Goal: Find specific page/section: Find specific page/section

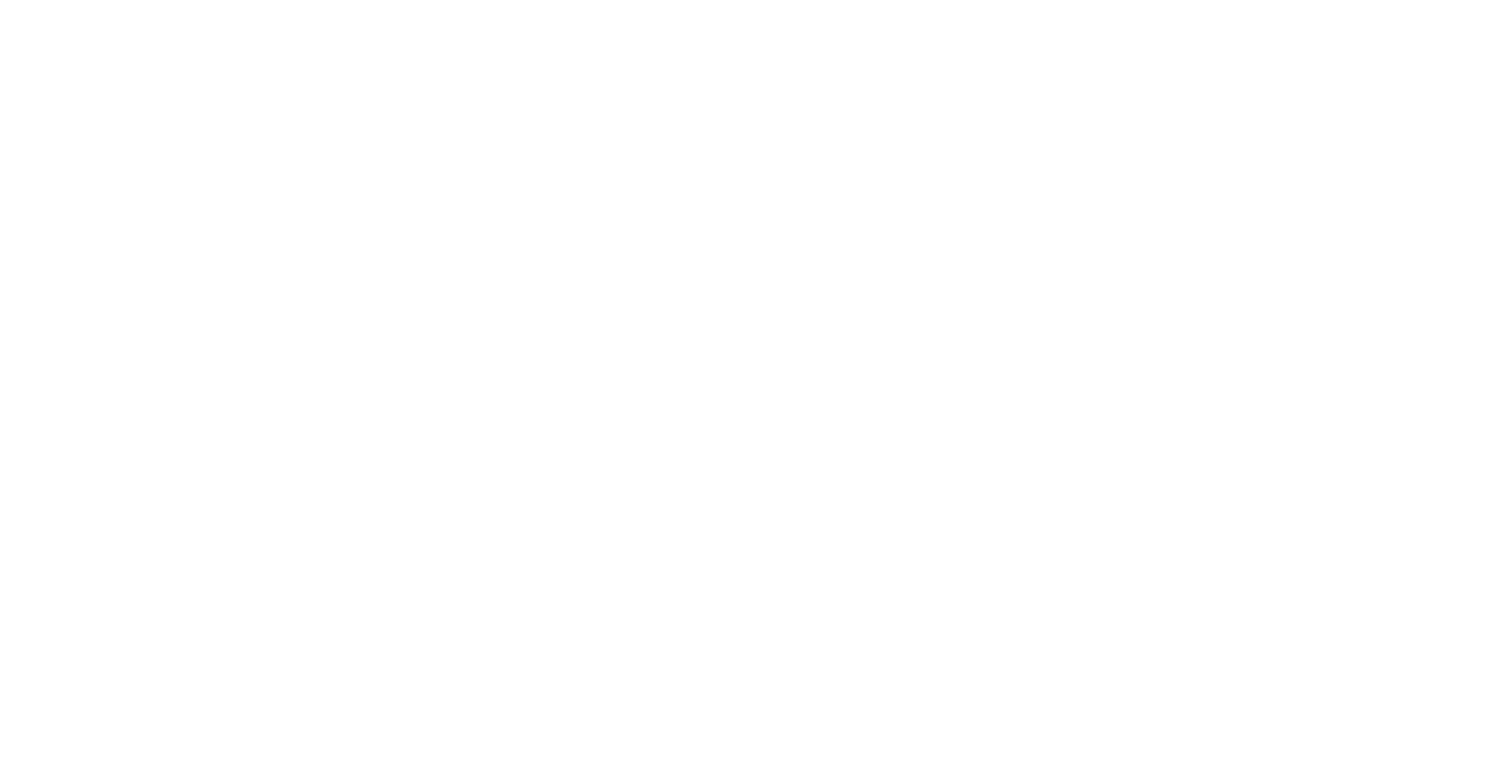
click at [1495, 582] on div at bounding box center [751, 386] width 1502 height 773
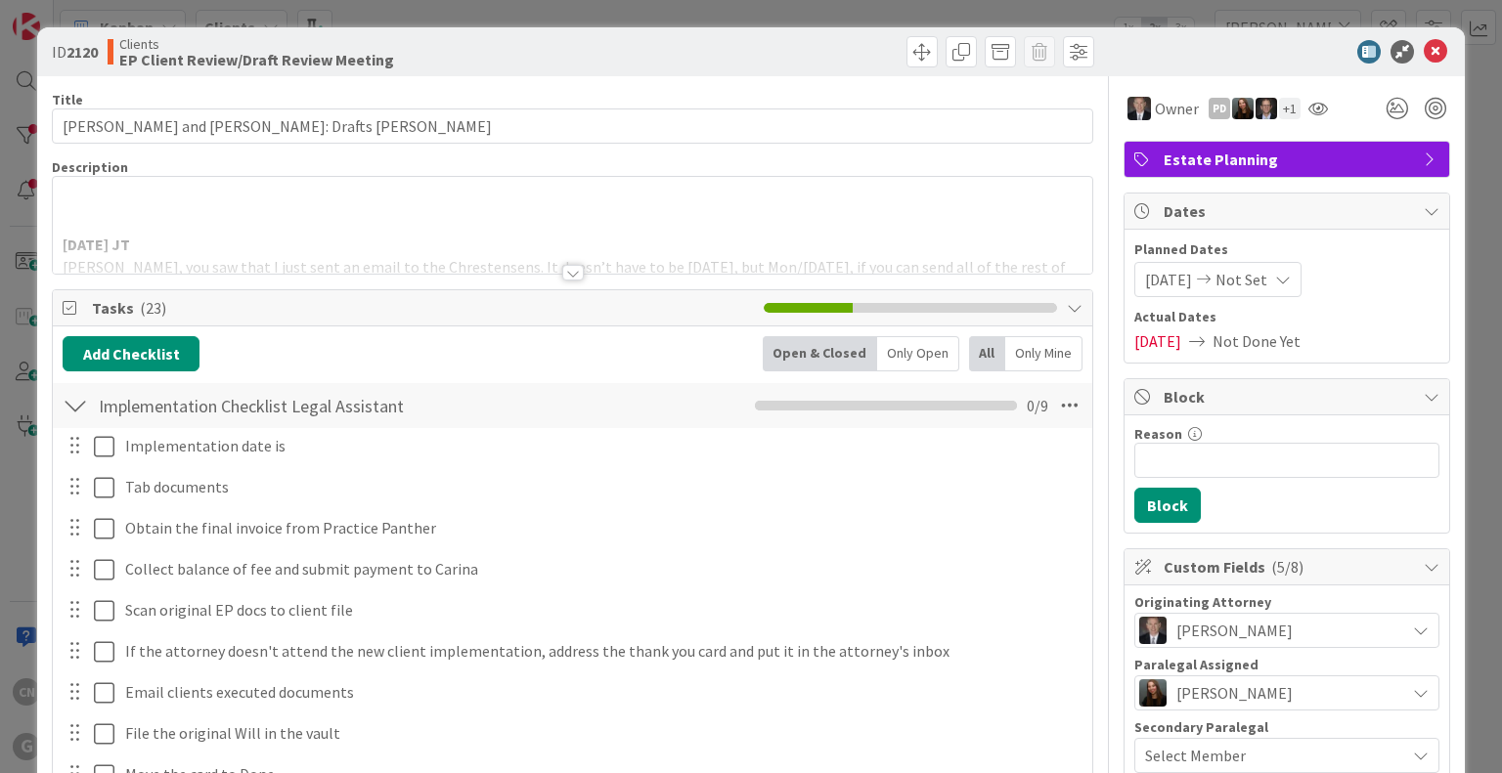
click at [1424, 45] on icon at bounding box center [1435, 51] width 23 height 23
click at [1424, 47] on icon at bounding box center [1435, 51] width 23 height 23
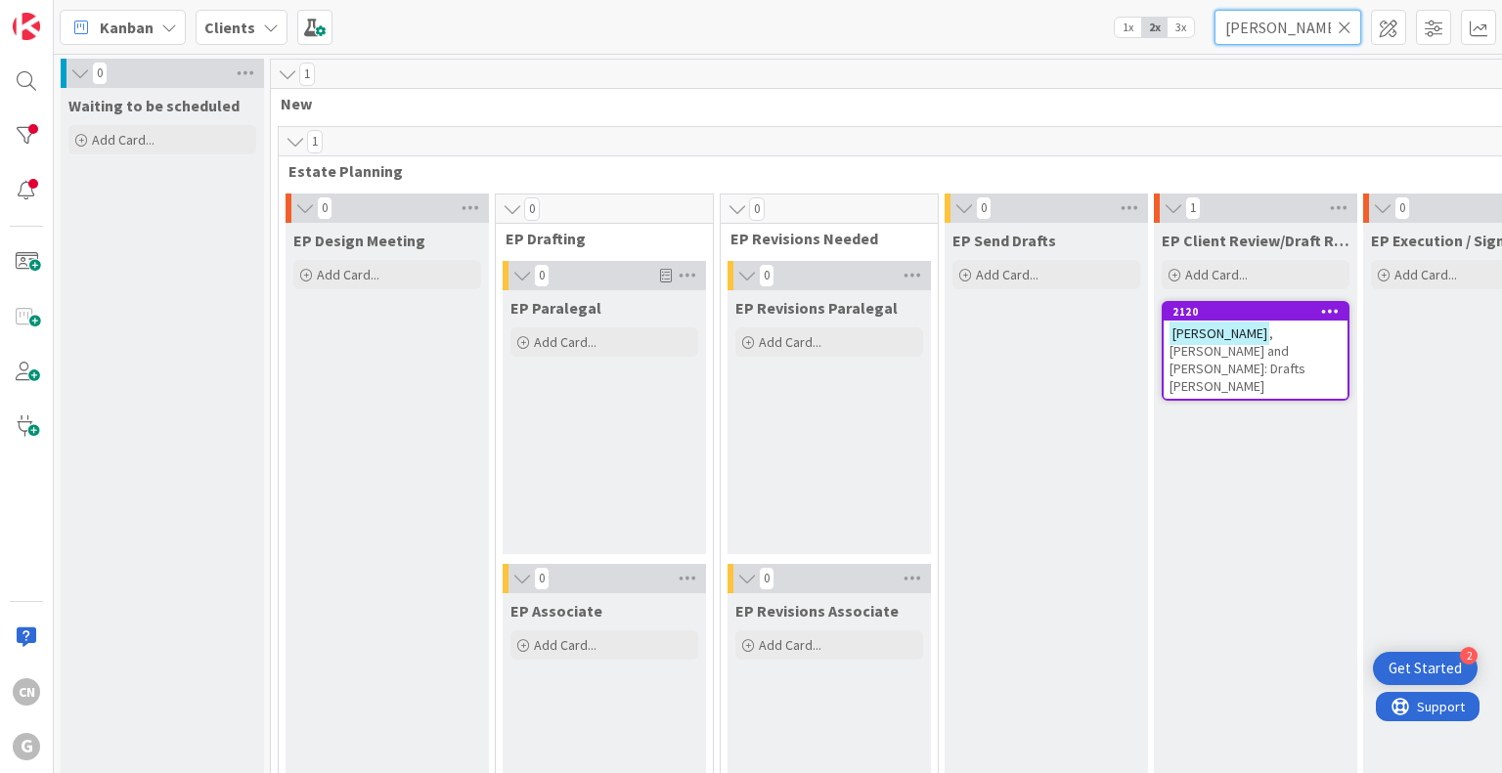
drag, startPoint x: 1310, startPoint y: 22, endPoint x: 1209, endPoint y: 94, distance: 124.2
click at [1209, 94] on div "Kanban Clients 1x 2x 3x [PERSON_NAME] 0 Waiting to be scheduled Add Card... 1 N…" at bounding box center [778, 386] width 1448 height 773
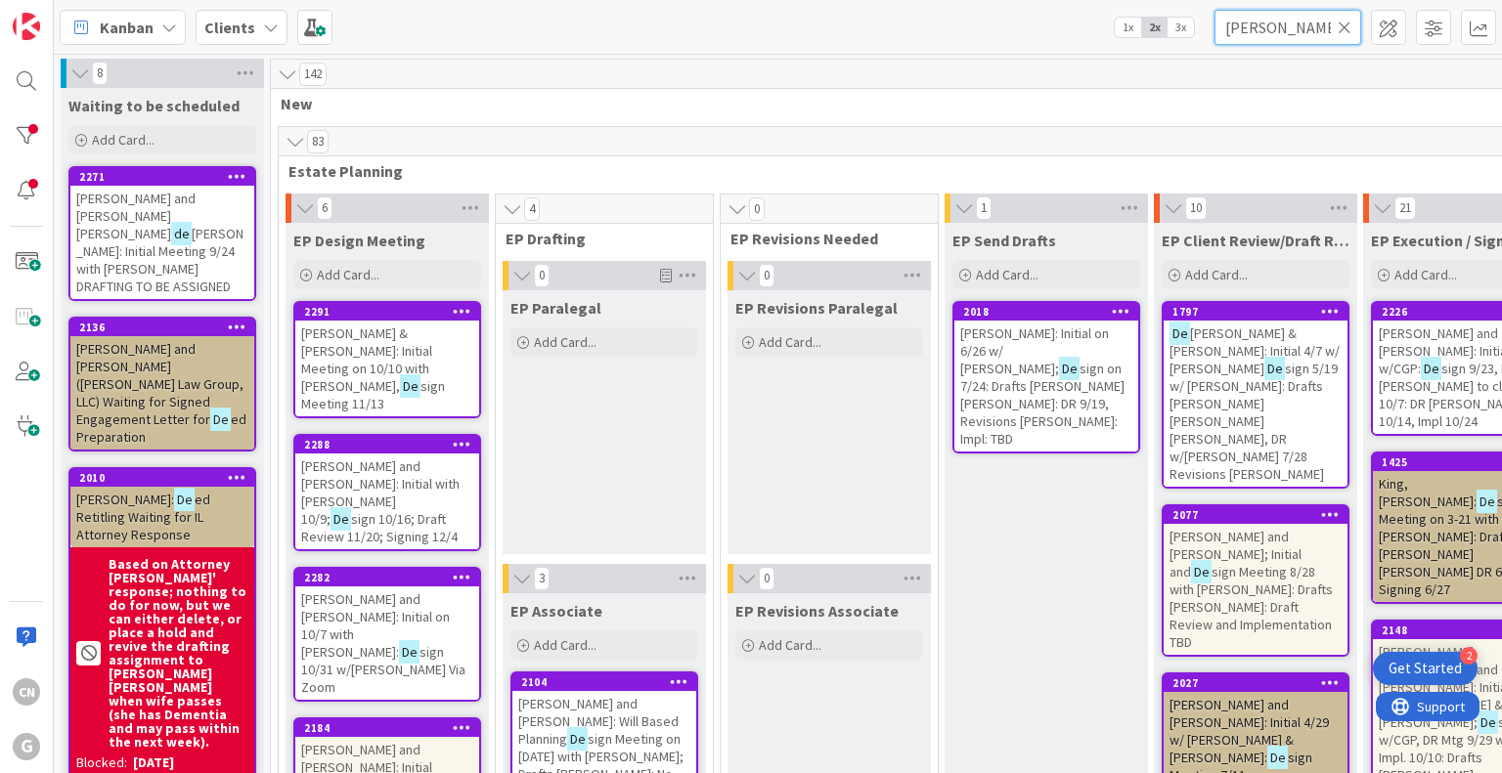
type input "[PERSON_NAME]"
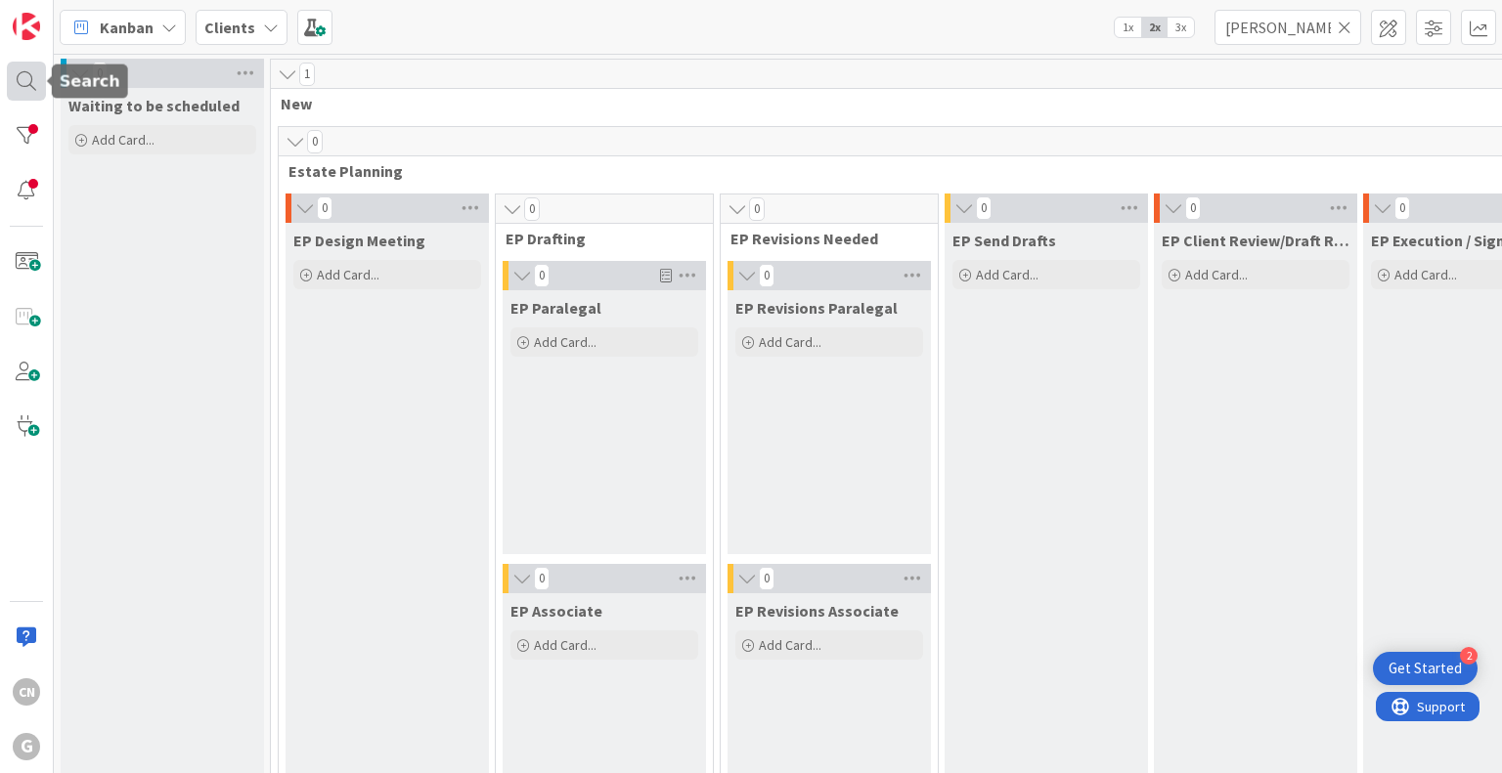
click at [15, 74] on div at bounding box center [26, 81] width 39 height 39
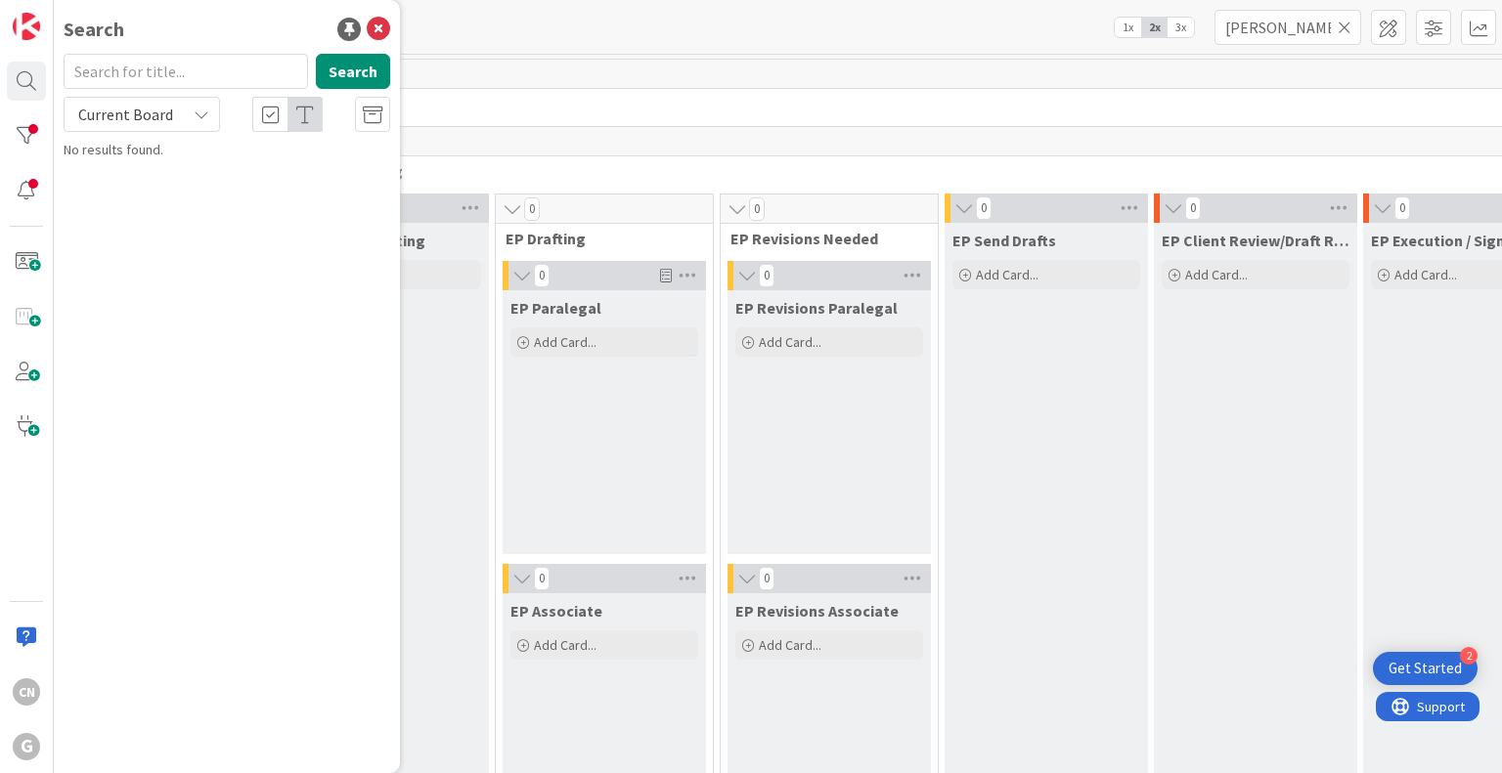
click at [140, 73] on input "text" at bounding box center [186, 71] width 244 height 35
type input "[PERSON_NAME]"
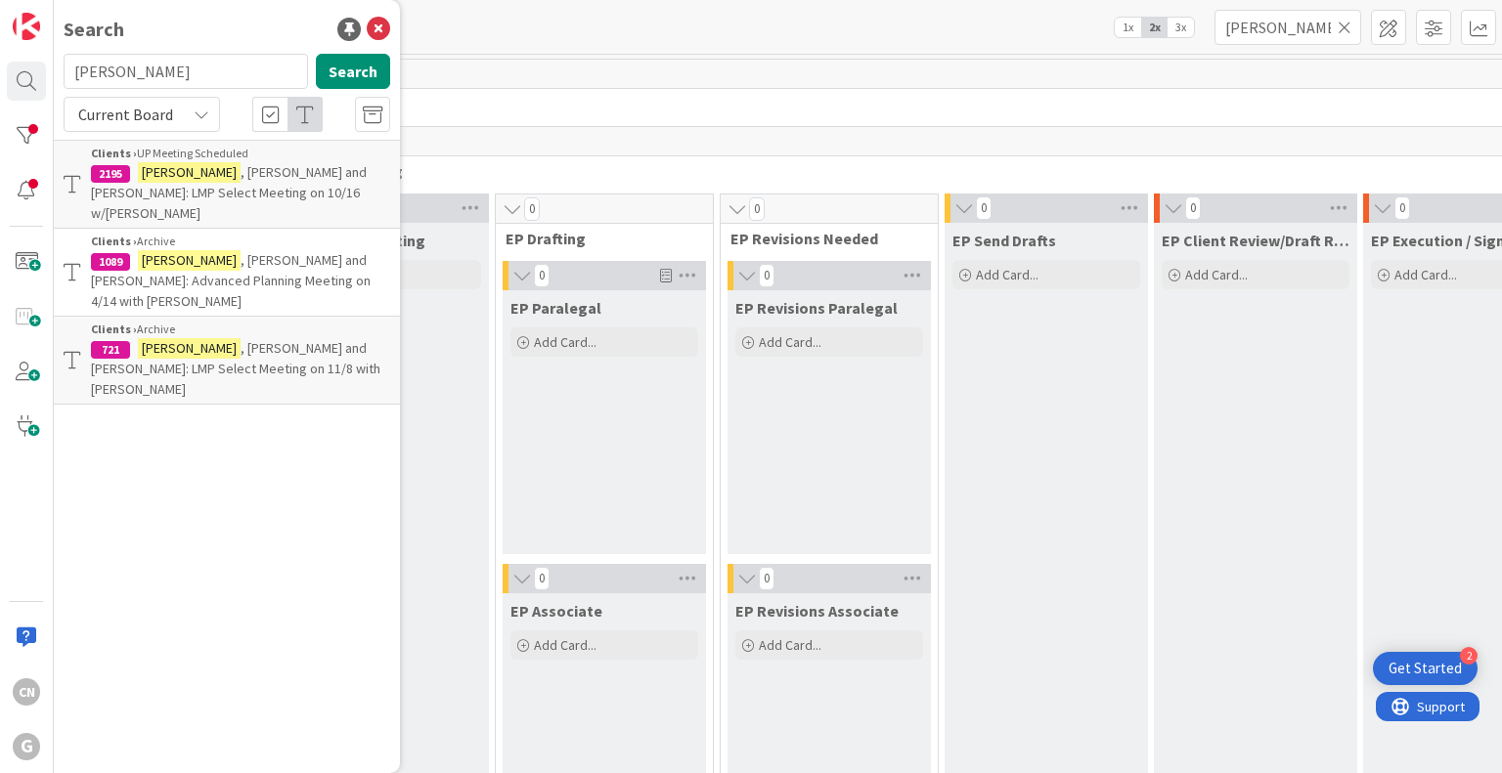
click at [215, 251] on span ", [PERSON_NAME] and [PERSON_NAME]: Advanced Planning Meeting on 4/14 with [PERS…" at bounding box center [231, 280] width 280 height 59
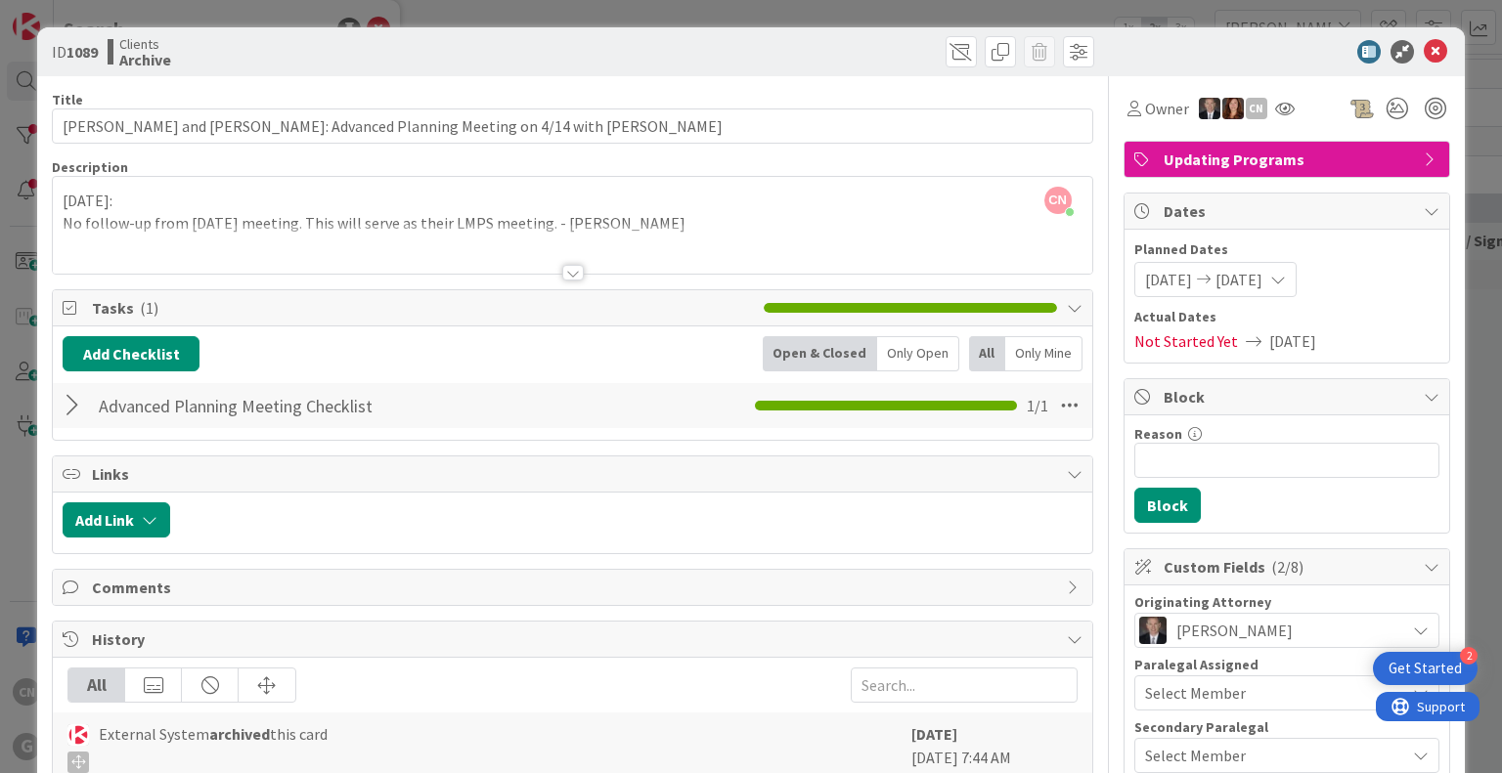
click at [665, 222] on div "[DATE]: No follow-up from [DATE] meeting. This will serve as their LMPS meeting…" at bounding box center [572, 230] width 1038 height 88
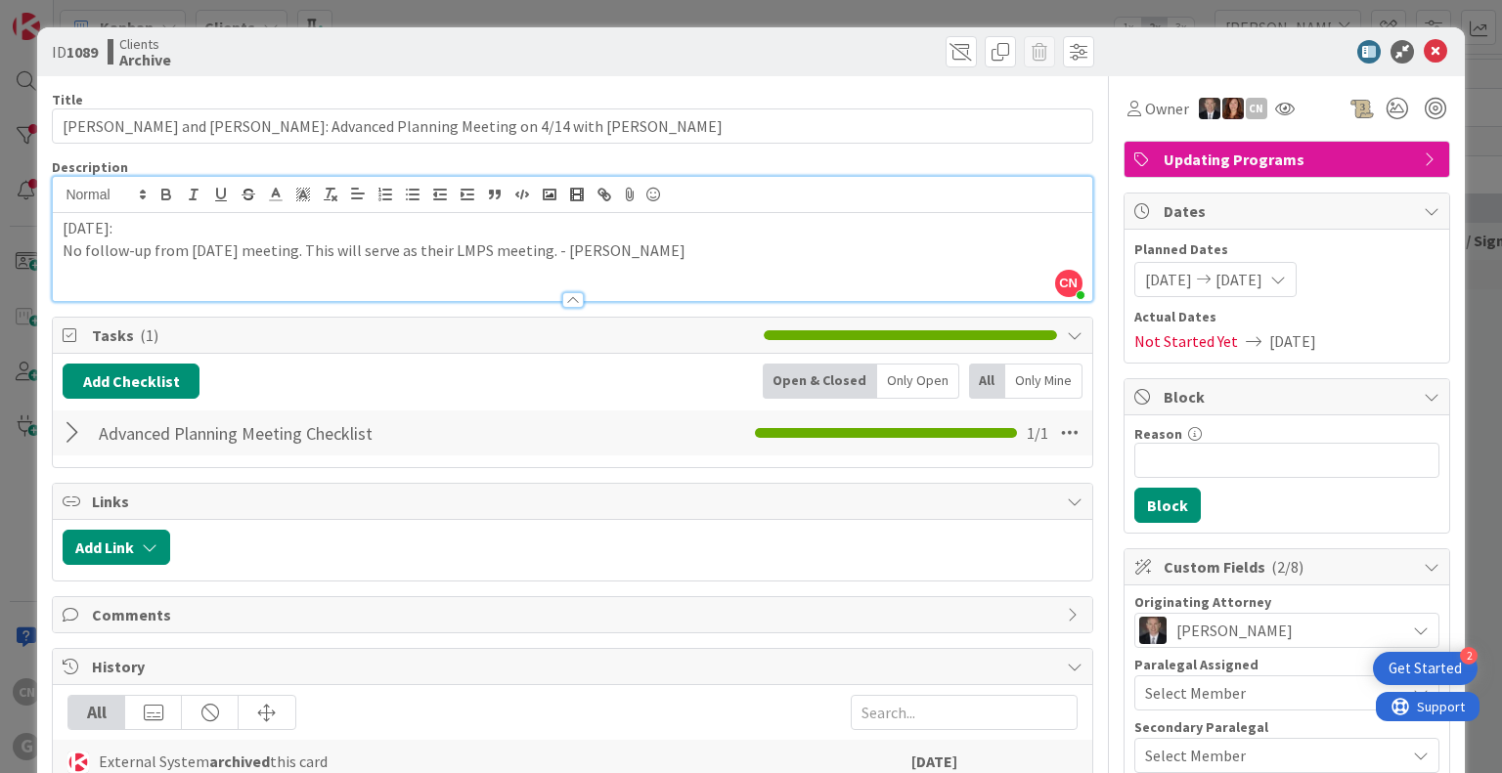
click at [53, 230] on div "[DATE]: No follow-up from [DATE] meeting. This will serve as their LMPS meeting…" at bounding box center [572, 257] width 1038 height 88
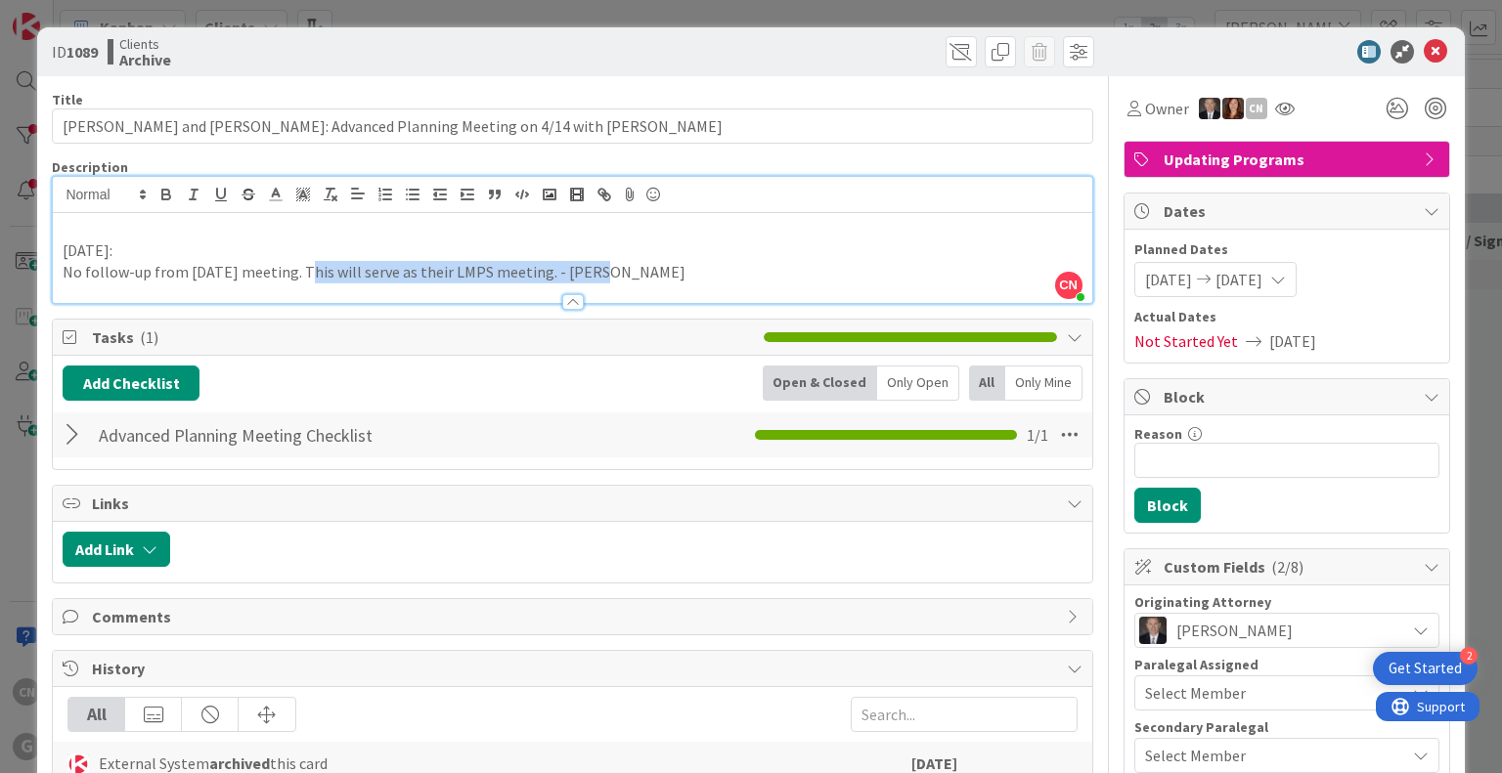
drag, startPoint x: 299, startPoint y: 279, endPoint x: 591, endPoint y: 280, distance: 291.4
click at [591, 280] on p "No follow-up from [DATE] meeting. This will serve as their LMPS meeting. - [PER…" at bounding box center [572, 272] width 1019 height 22
click at [727, 268] on p "No follow-up from [DATE] meeting. This will serve as their LMPS meeting. - [PER…" at bounding box center [572, 272] width 1019 height 22
click at [1427, 47] on icon at bounding box center [1435, 51] width 23 height 23
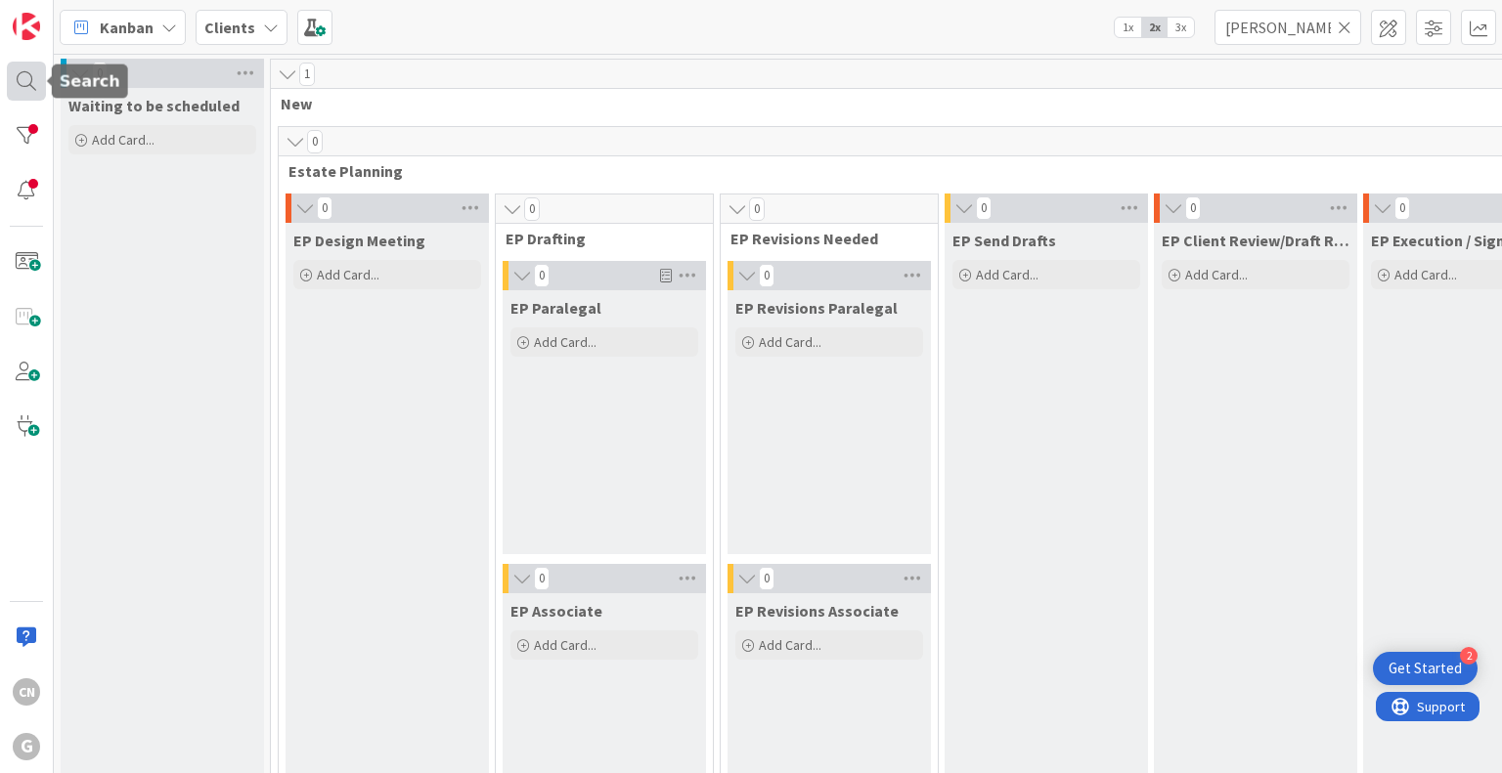
click at [16, 89] on div at bounding box center [26, 81] width 39 height 39
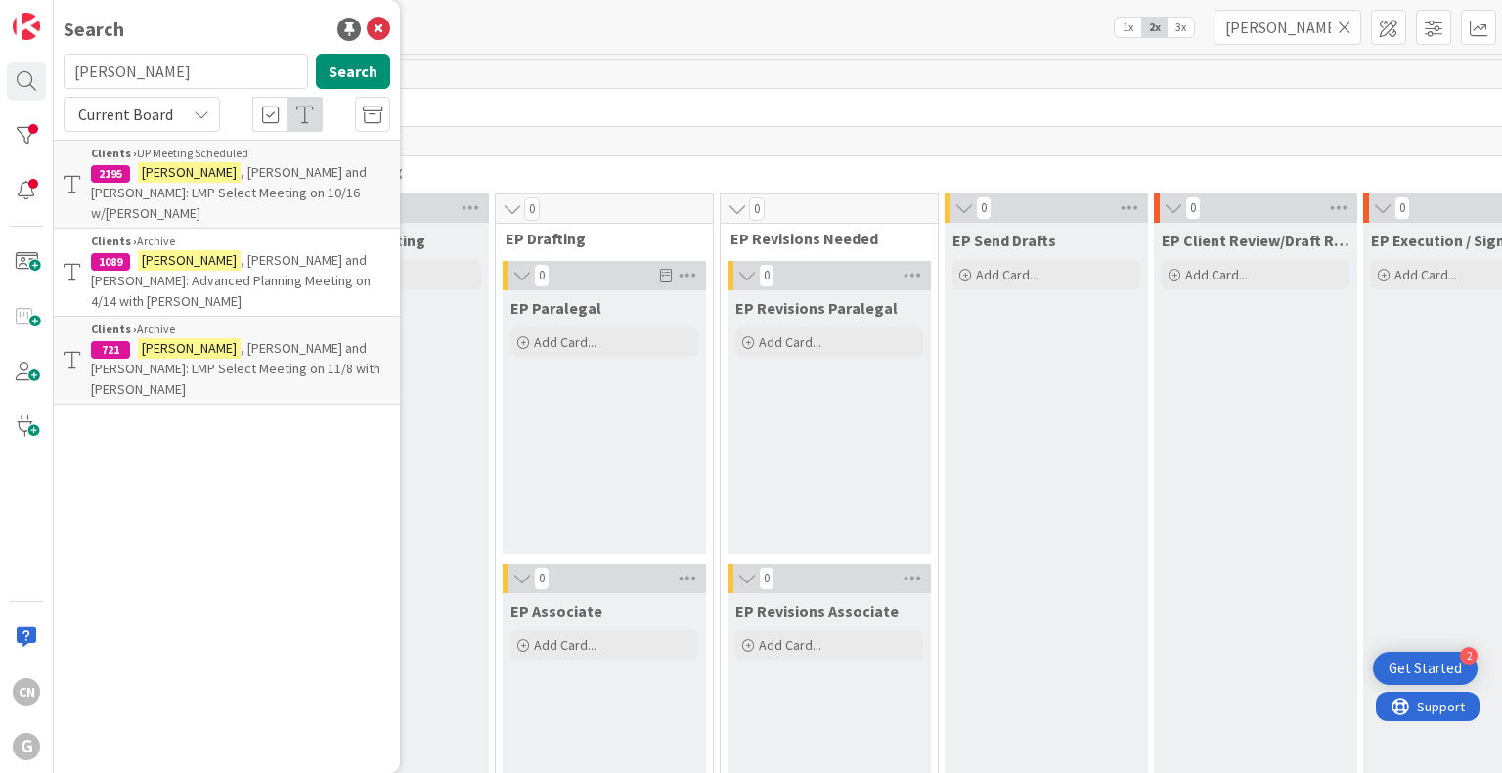
click at [267, 189] on p "[PERSON_NAME] and [PERSON_NAME]: LMP Select Meeting on 10/16 w/[PERSON_NAME]" at bounding box center [240, 193] width 299 height 62
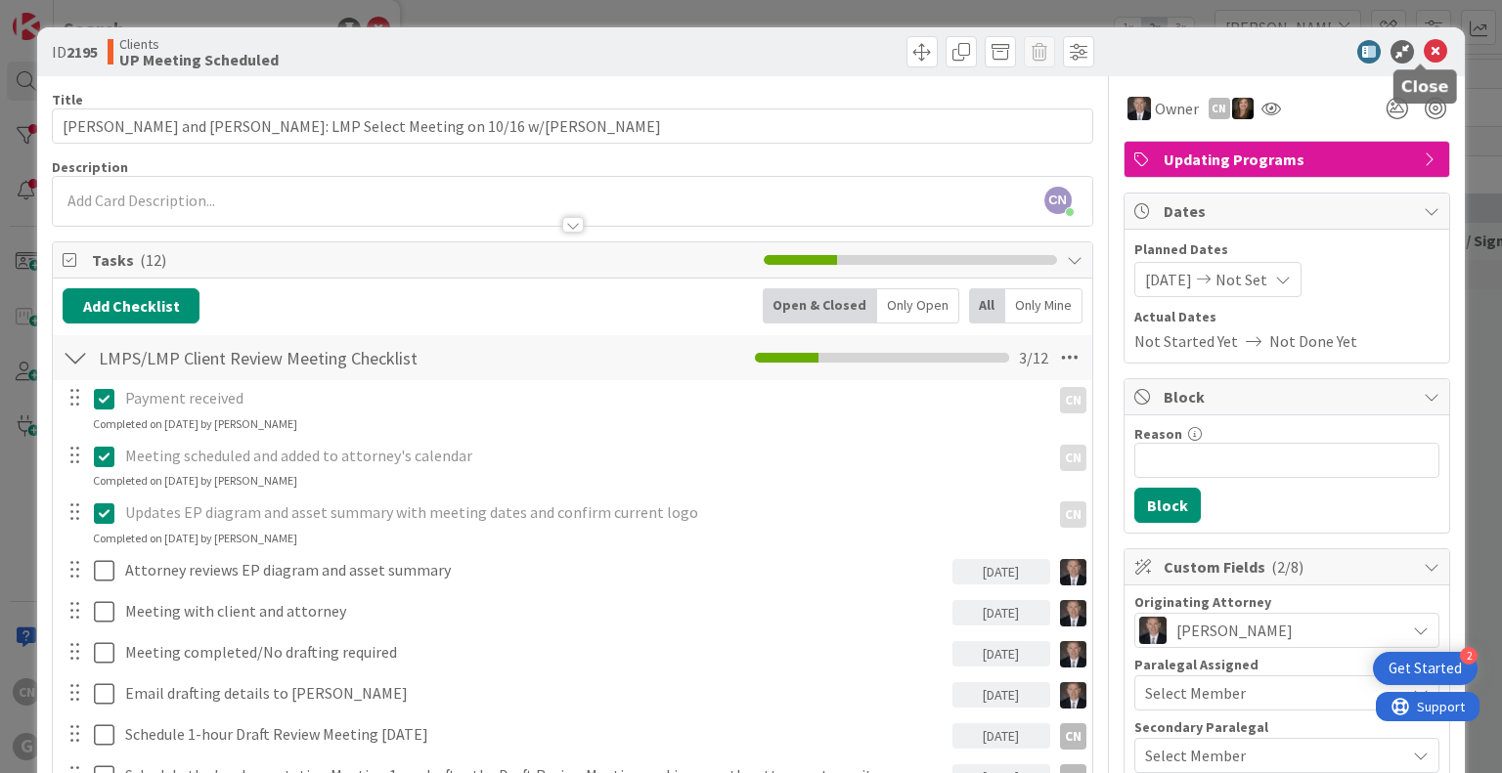
click at [1424, 46] on icon at bounding box center [1435, 51] width 23 height 23
